Goal: Transaction & Acquisition: Obtain resource

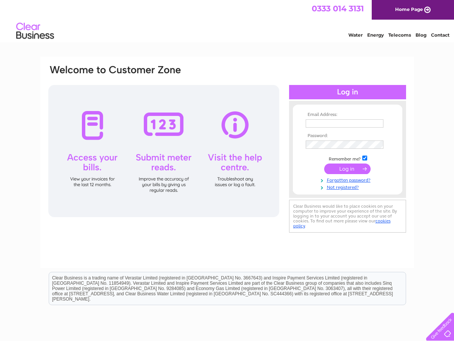
type input "[EMAIL_ADDRESS][DOMAIN_NAME]"
click at [355, 167] on input "submit" at bounding box center [347, 168] width 46 height 11
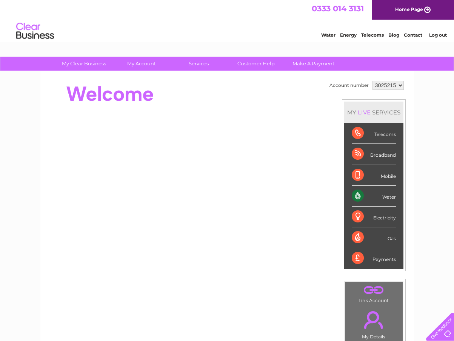
click at [389, 199] on div "Water" at bounding box center [374, 196] width 44 height 21
click at [358, 196] on div "Water" at bounding box center [374, 196] width 44 height 21
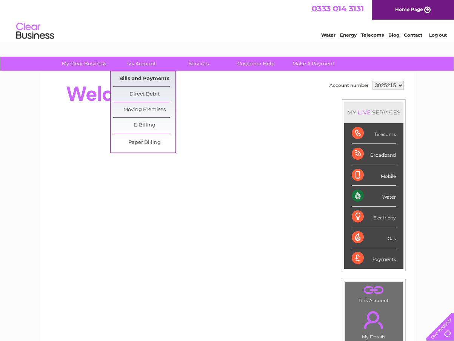
click at [144, 80] on link "Bills and Payments" at bounding box center [144, 78] width 62 height 15
click at [144, 76] on link "Bills and Payments" at bounding box center [144, 78] width 62 height 15
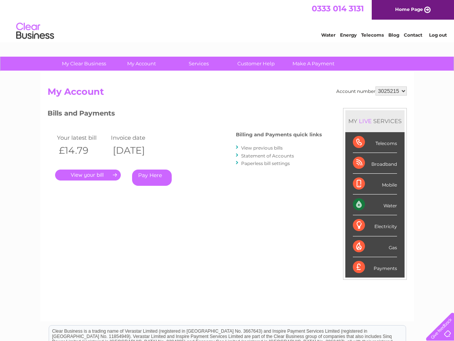
click at [102, 175] on link "." at bounding box center [88, 174] width 66 height 11
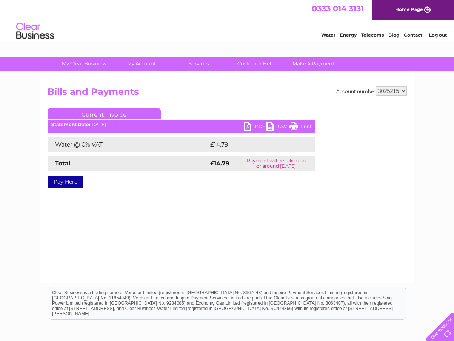
click at [262, 126] on link "PDF" at bounding box center [255, 127] width 23 height 11
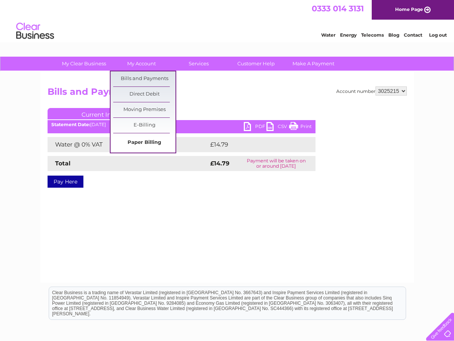
click at [146, 139] on link "Paper Billing" at bounding box center [144, 142] width 62 height 15
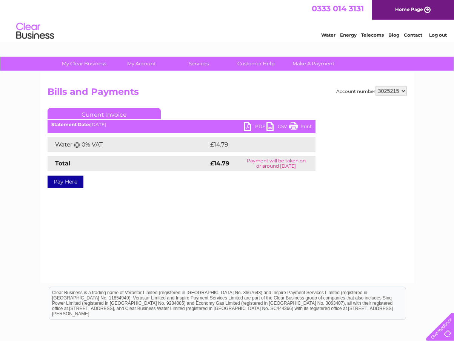
click at [254, 123] on link "PDF" at bounding box center [255, 127] width 23 height 11
click at [255, 124] on link "PDF" at bounding box center [255, 127] width 23 height 11
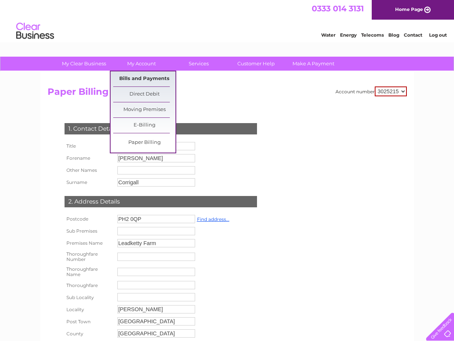
click at [143, 75] on link "Bills and Payments" at bounding box center [144, 78] width 62 height 15
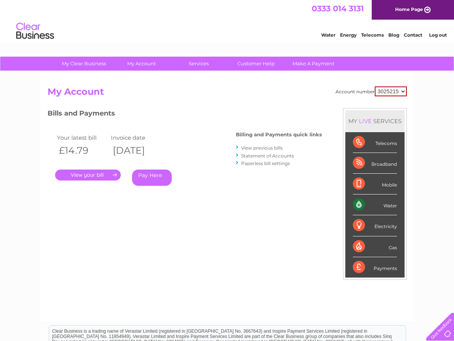
click at [101, 172] on link "." at bounding box center [88, 174] width 66 height 11
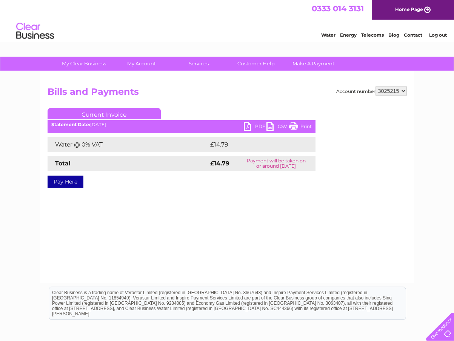
click at [306, 126] on link "Print" at bounding box center [300, 127] width 23 height 11
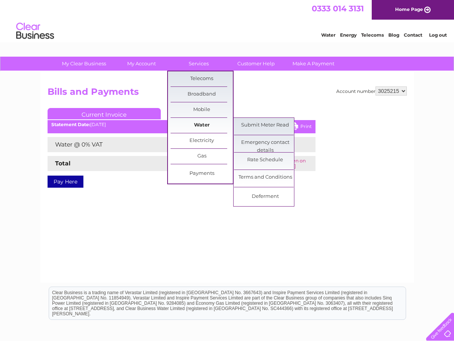
click at [213, 128] on link "Water" at bounding box center [202, 125] width 62 height 15
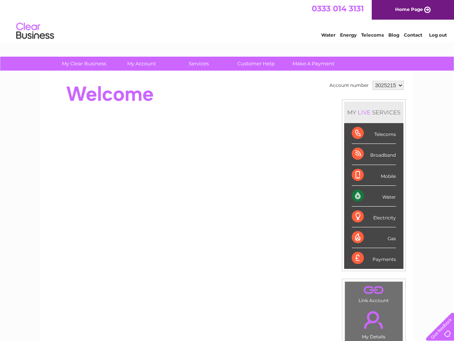
click at [369, 196] on div "Water" at bounding box center [374, 196] width 44 height 21
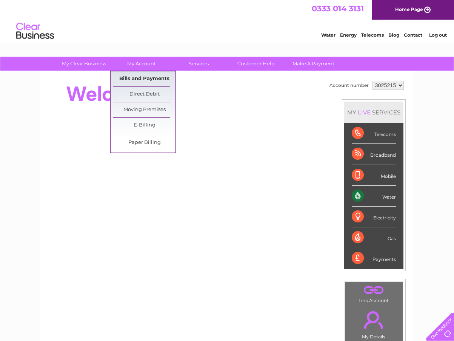
click at [149, 79] on link "Bills and Payments" at bounding box center [144, 78] width 62 height 15
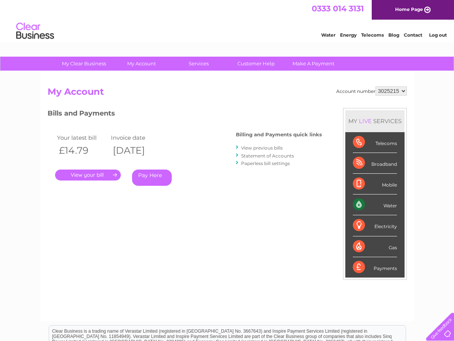
click at [106, 177] on link "." at bounding box center [88, 174] width 66 height 11
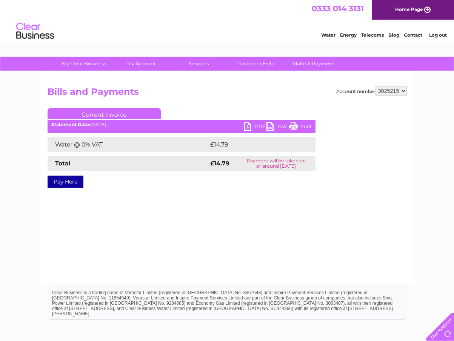
click at [284, 127] on link "CSV" at bounding box center [277, 127] width 23 height 11
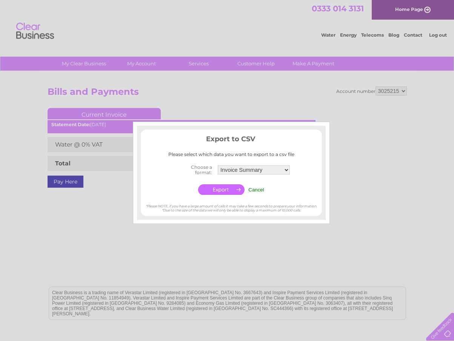
click at [224, 190] on input "button" at bounding box center [221, 189] width 46 height 11
